Goal: Browse casually: Explore the website without a specific task or goal

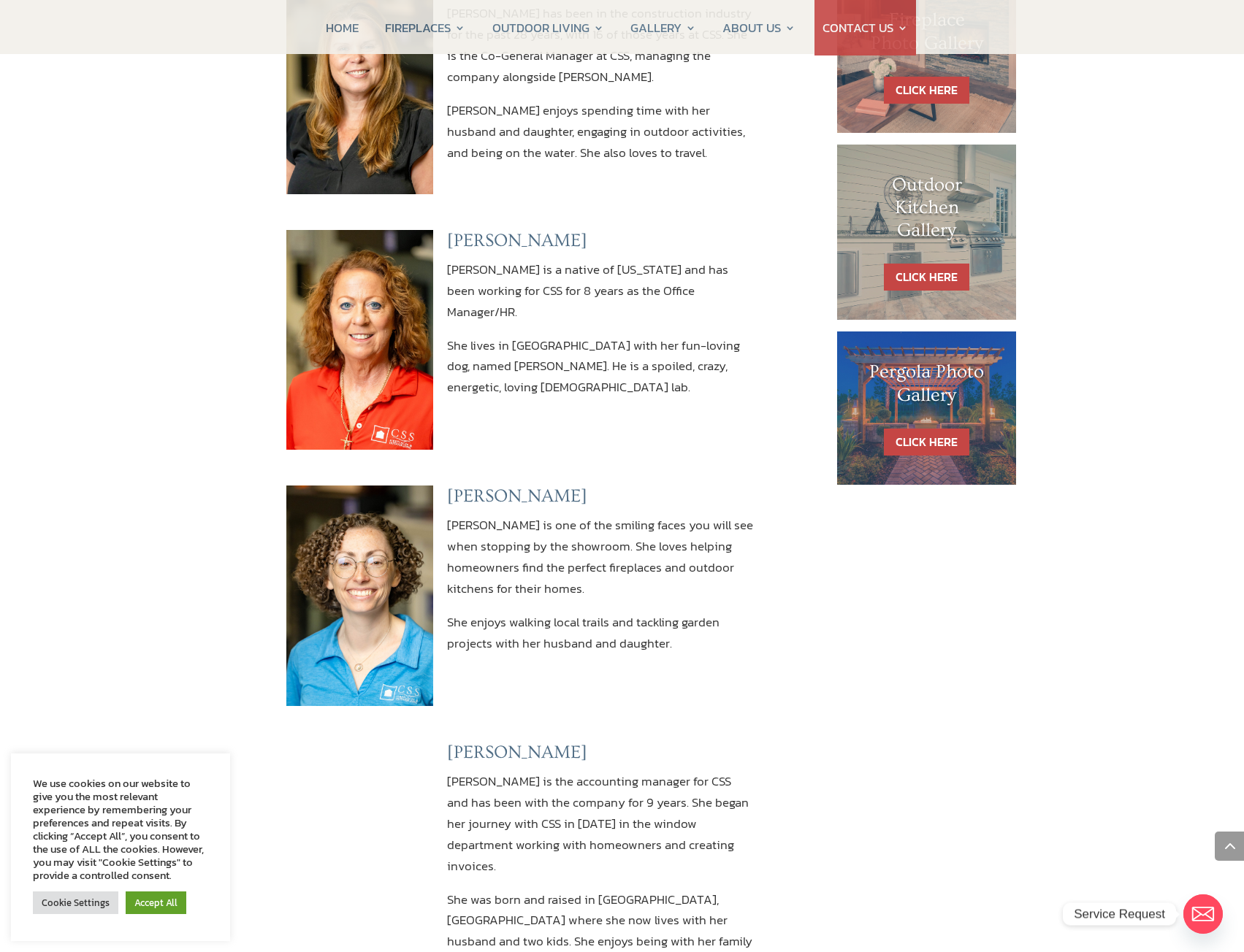
scroll to position [803, 0]
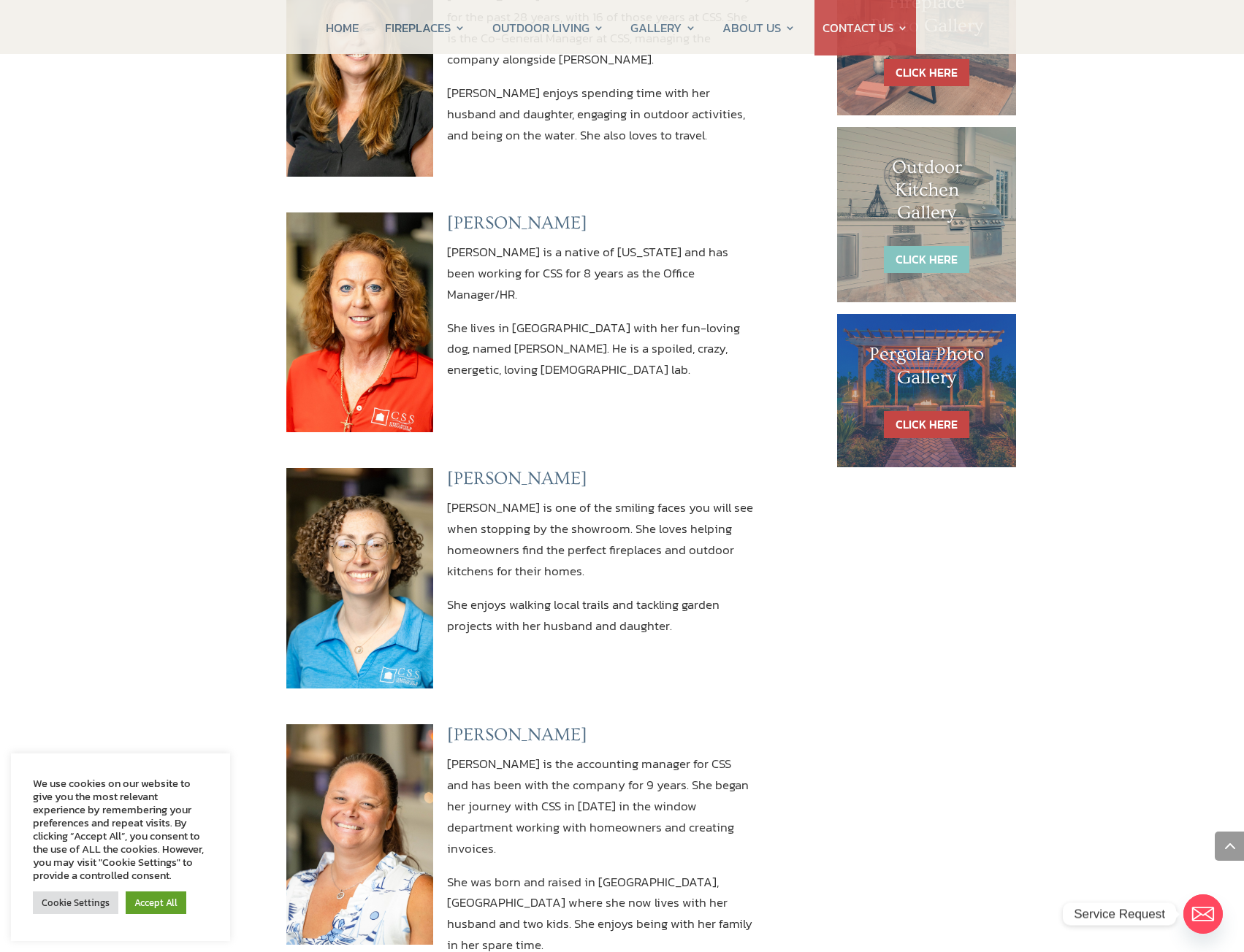
click at [939, 257] on link "CLICK HERE" at bounding box center [927, 260] width 85 height 27
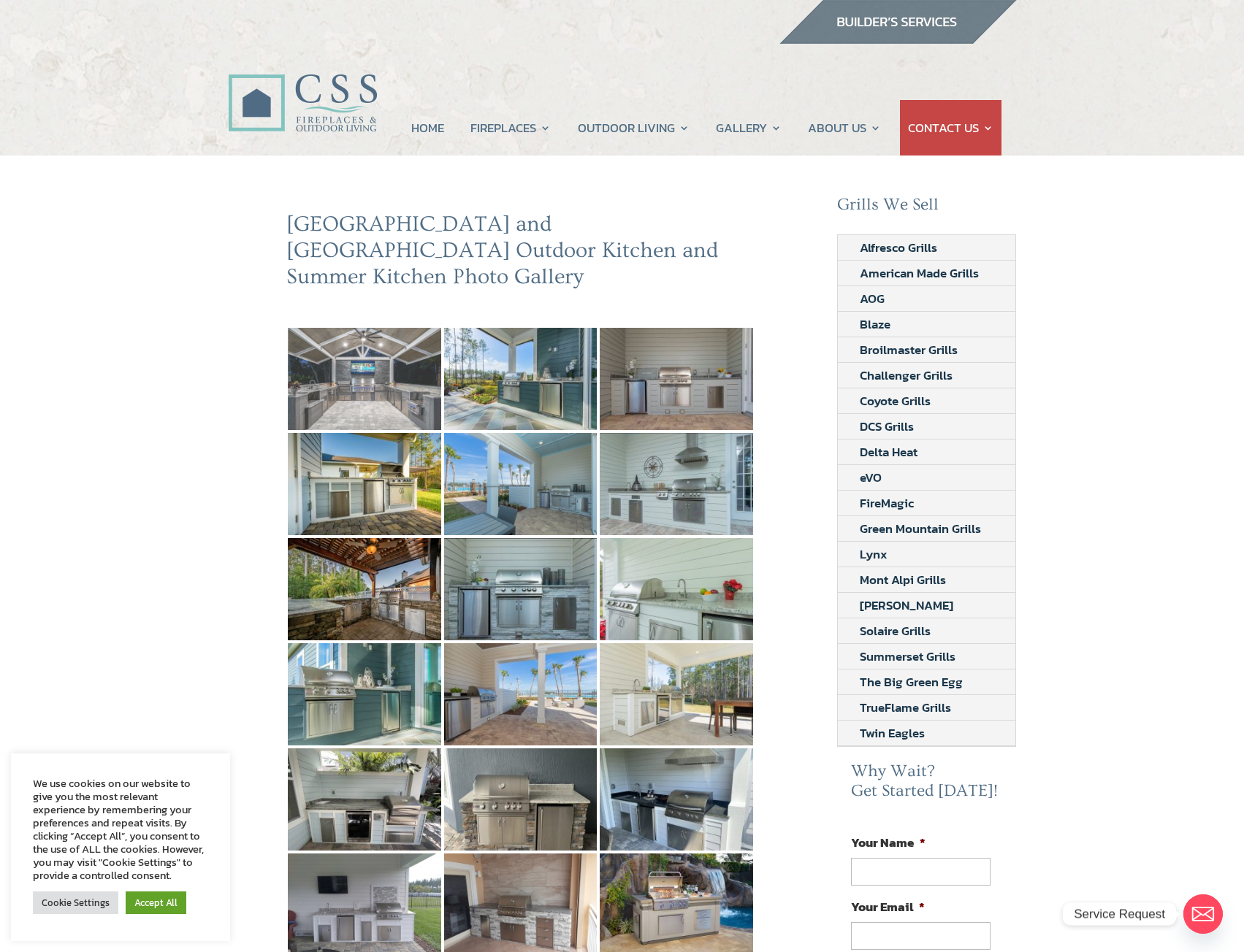
click at [342, 363] on img at bounding box center [364, 379] width 153 height 102
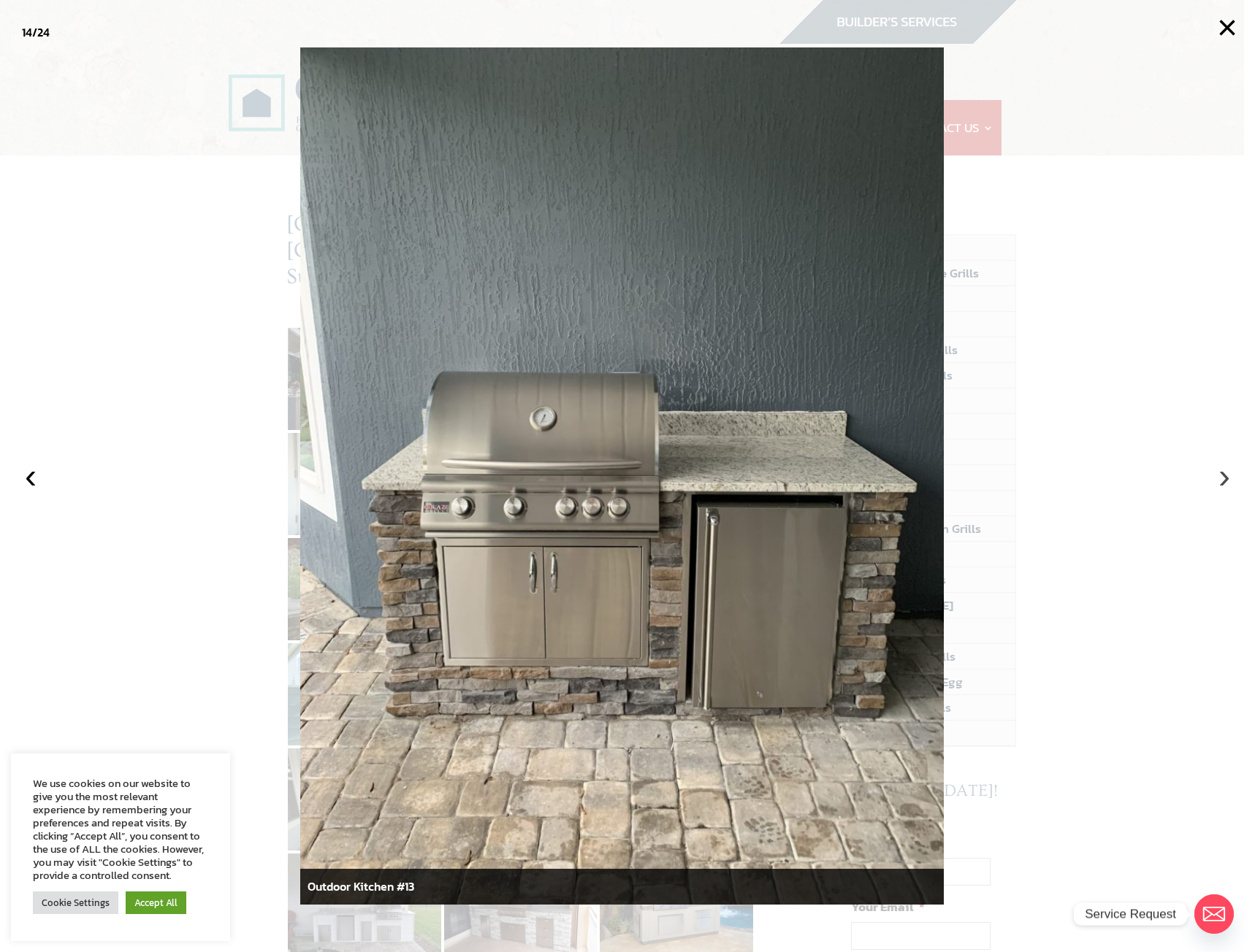
click at [1228, 476] on button "›" at bounding box center [1224, 476] width 32 height 32
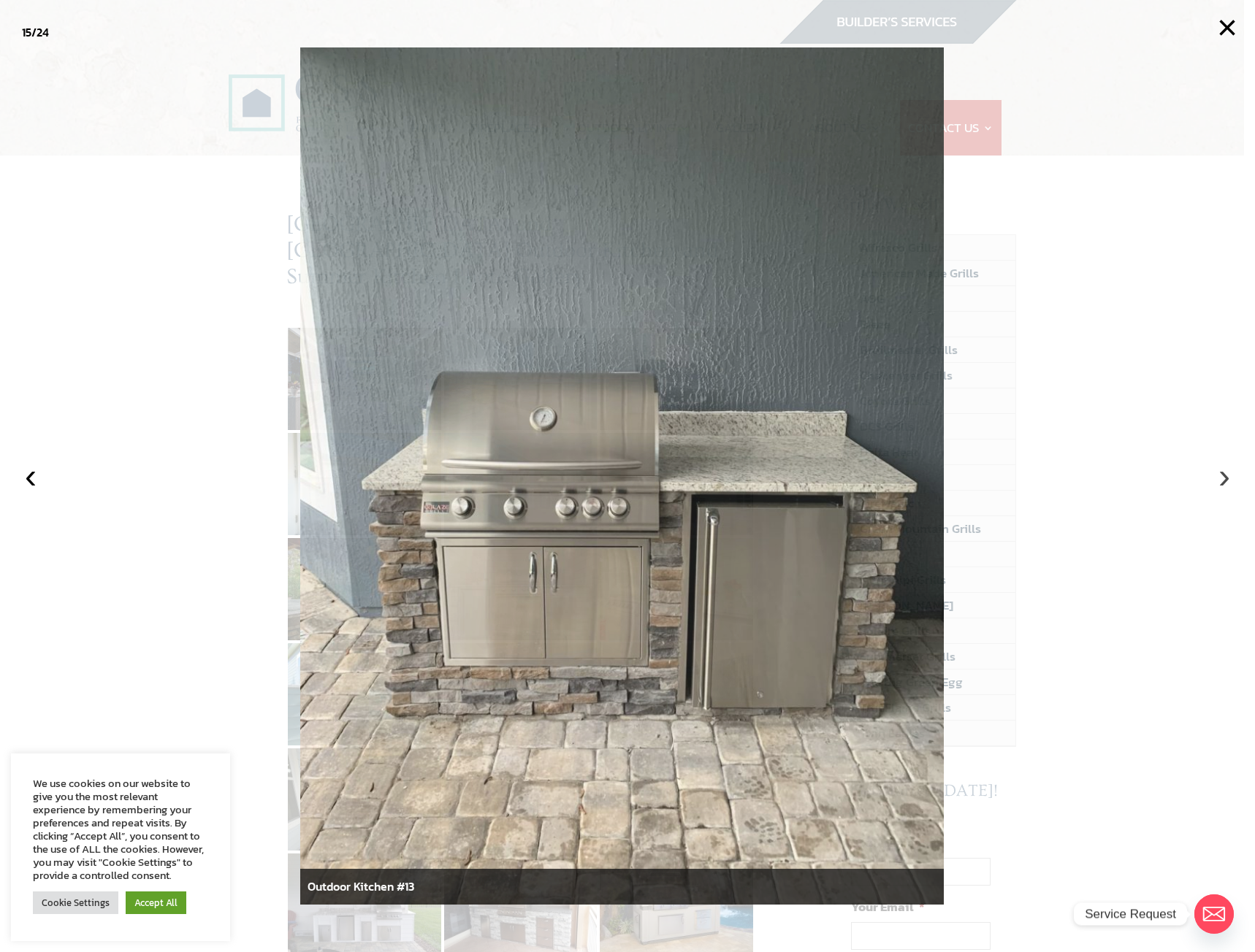
click at [1228, 476] on button "›" at bounding box center [1224, 476] width 32 height 32
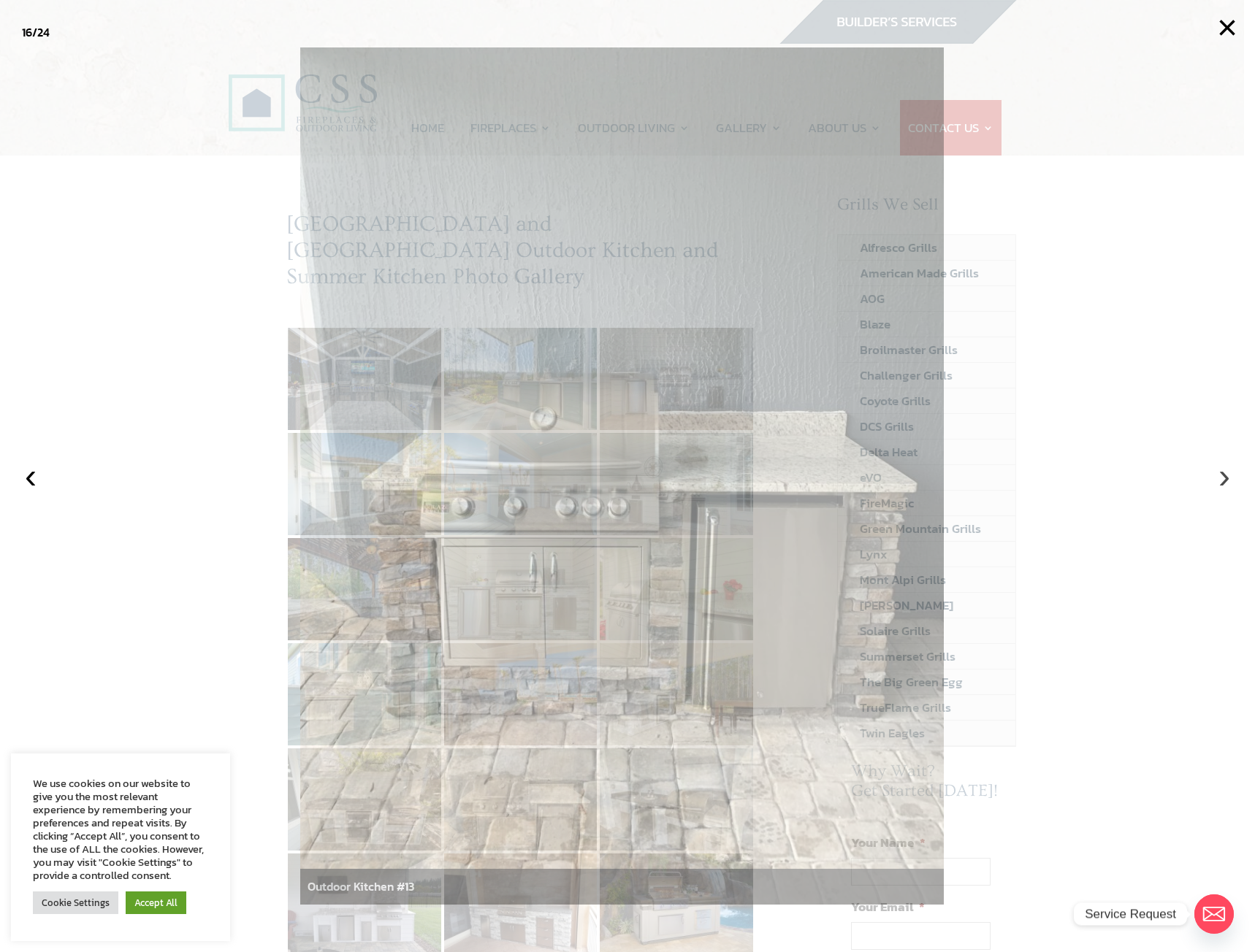
click at [1228, 476] on button "›" at bounding box center [1224, 476] width 32 height 32
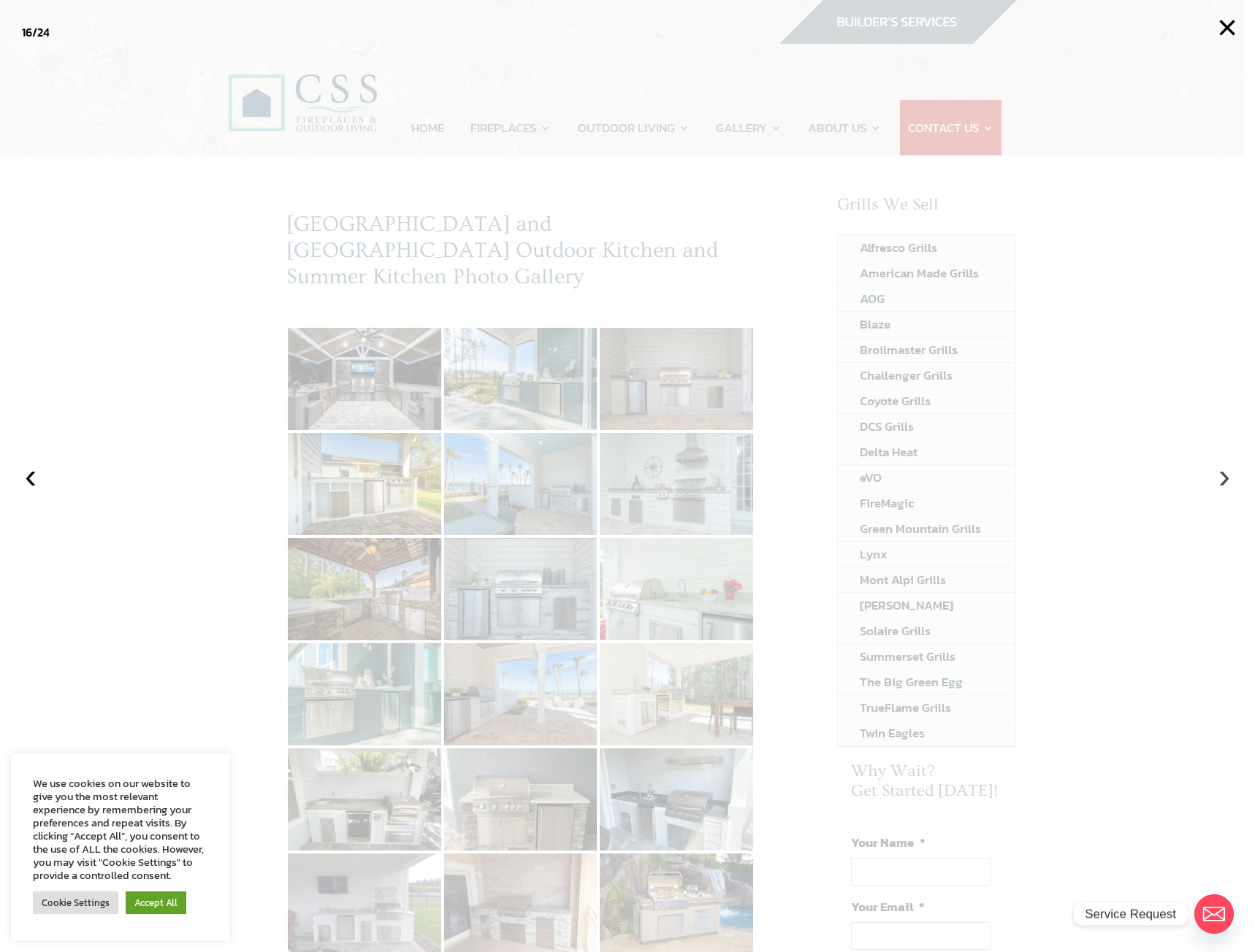
click at [1228, 476] on button "›" at bounding box center [1224, 476] width 32 height 32
